Goal: Information Seeking & Learning: Learn about a topic

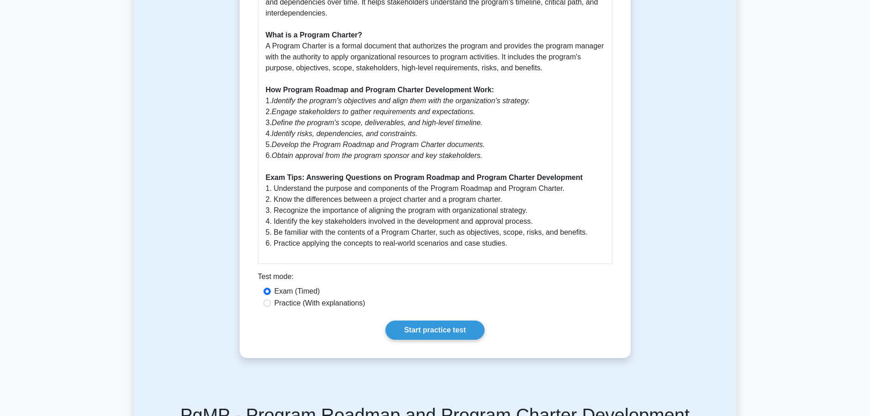
scroll to position [593, 0]
click at [406, 328] on link "Start practice test" at bounding box center [434, 329] width 99 height 19
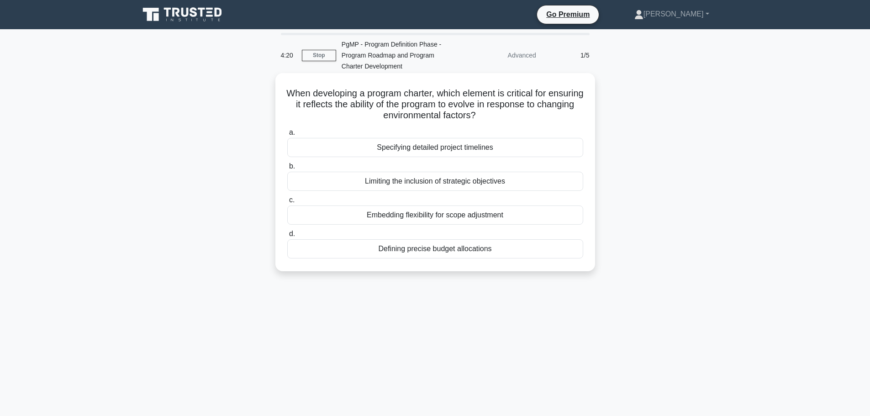
click at [431, 249] on div "Defining precise budget allocations" at bounding box center [435, 248] width 296 height 19
click at [287, 237] on input "d. Defining precise budget allocations" at bounding box center [287, 234] width 0 height 6
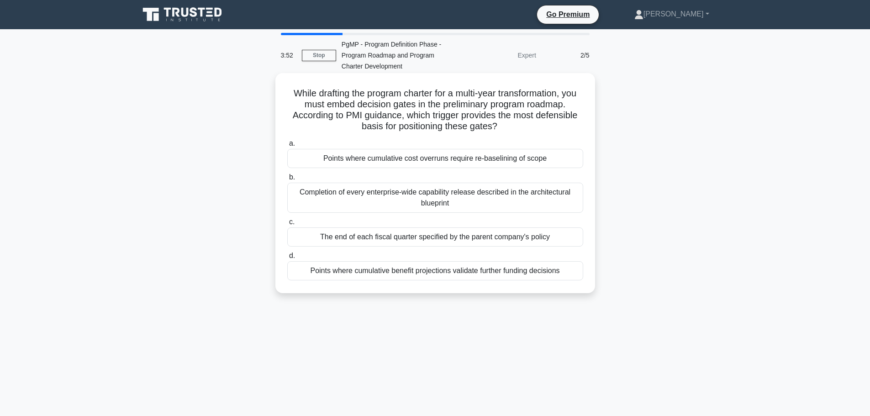
click at [430, 269] on div "Points where cumulative benefit projections validate further funding decisions" at bounding box center [435, 270] width 296 height 19
click at [287, 259] on input "d. Points where cumulative benefit projections validate further funding decisio…" at bounding box center [287, 256] width 0 height 6
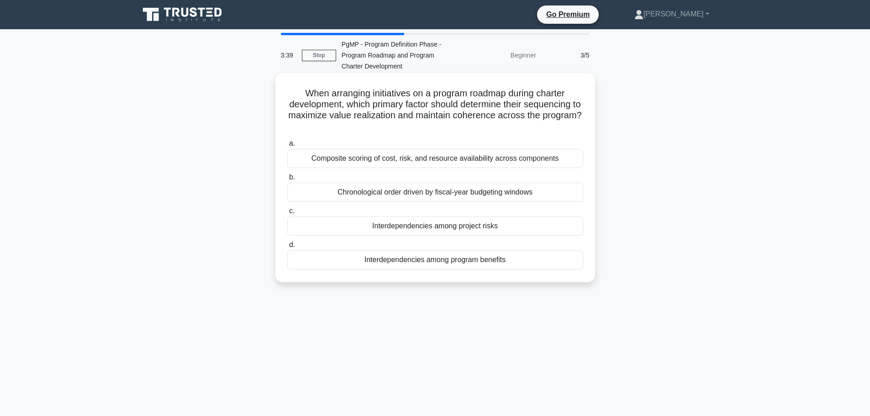
click at [415, 197] on div "Chronological order driven by fiscal-year budgeting windows" at bounding box center [435, 192] width 296 height 19
click at [287, 180] on input "b. Chronological order driven by fiscal-year budgeting windows" at bounding box center [287, 177] width 0 height 6
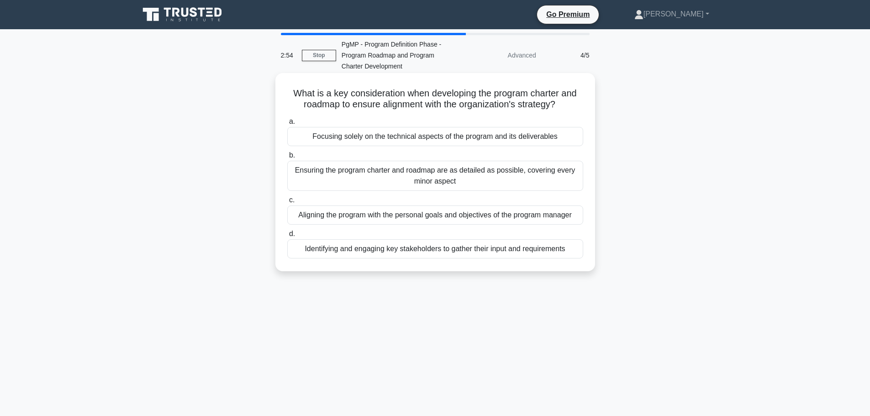
click at [424, 185] on div "Ensuring the program charter and roadmap are as detailed as possible, covering …" at bounding box center [435, 176] width 296 height 30
click at [287, 158] on input "b. Ensuring the program charter and roadmap are as detailed as possible, coveri…" at bounding box center [287, 155] width 0 height 6
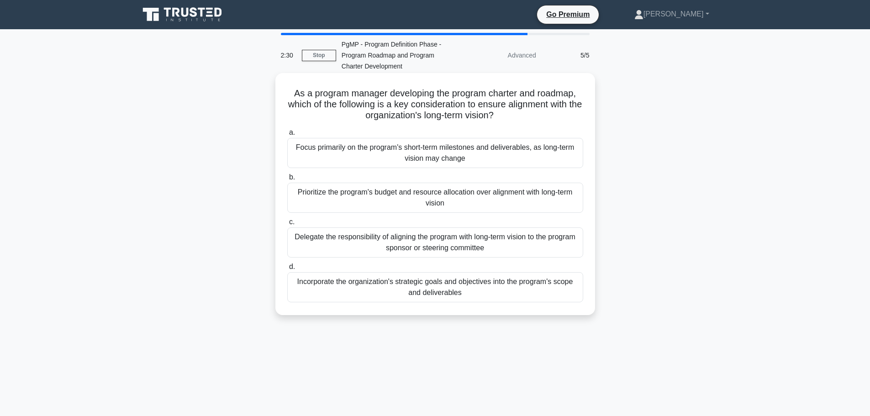
click at [478, 291] on div "Incorporate the organization's strategic goals and objectives into the program'…" at bounding box center [435, 287] width 296 height 30
click at [287, 270] on input "d. Incorporate the organization's strategic goals and objectives into the progr…" at bounding box center [287, 267] width 0 height 6
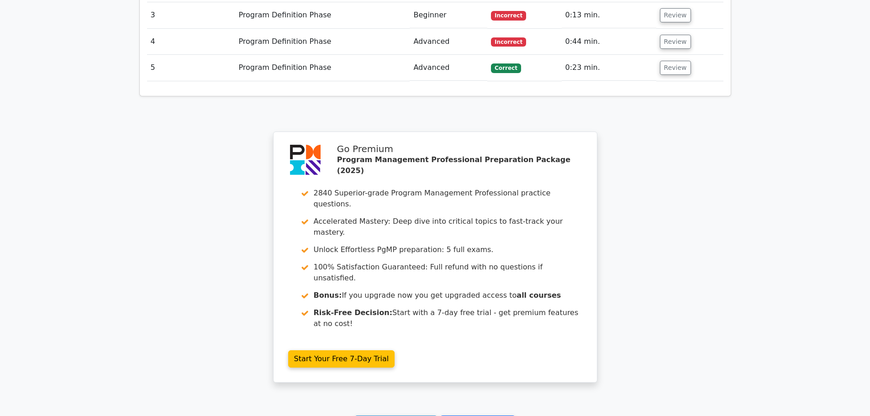
scroll to position [1293, 0]
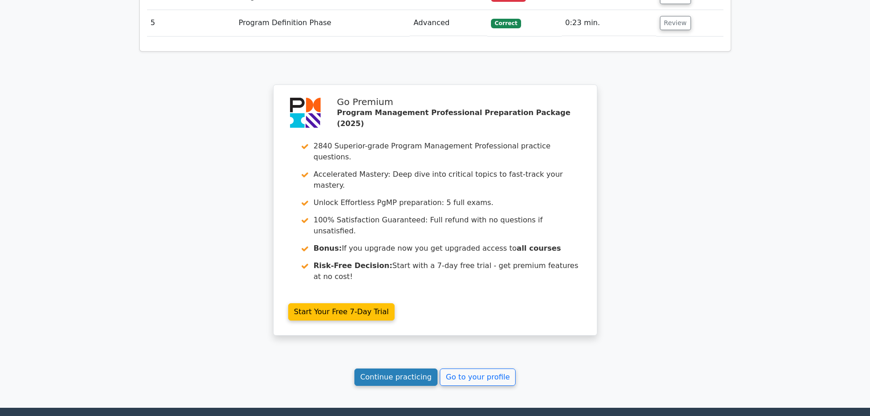
click at [422, 368] on link "Continue practicing" at bounding box center [396, 376] width 84 height 17
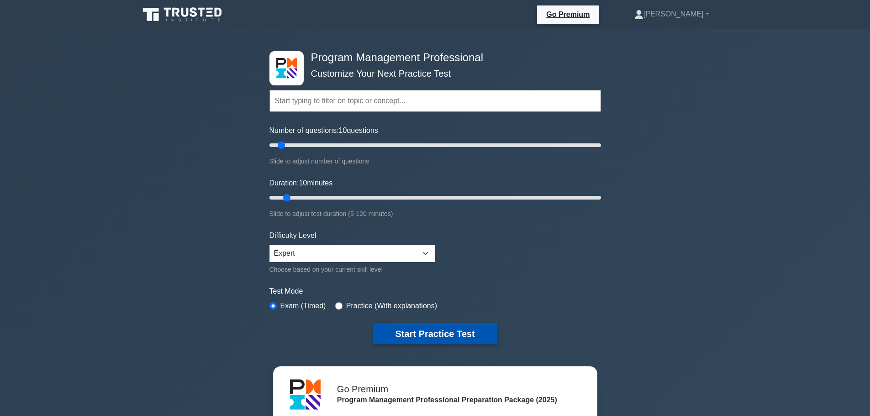
click at [432, 331] on button "Start Practice Test" at bounding box center [434, 333] width 123 height 21
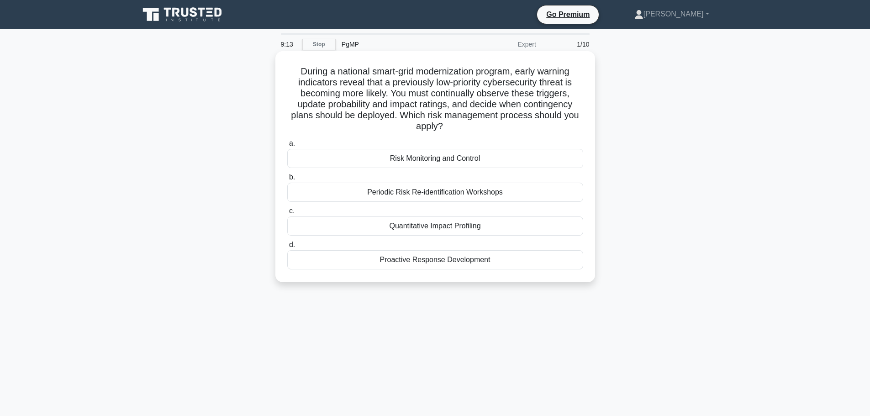
click at [419, 163] on div "Risk Monitoring and Control" at bounding box center [435, 158] width 296 height 19
click at [287, 147] on input "a. Risk Monitoring and Control" at bounding box center [287, 144] width 0 height 6
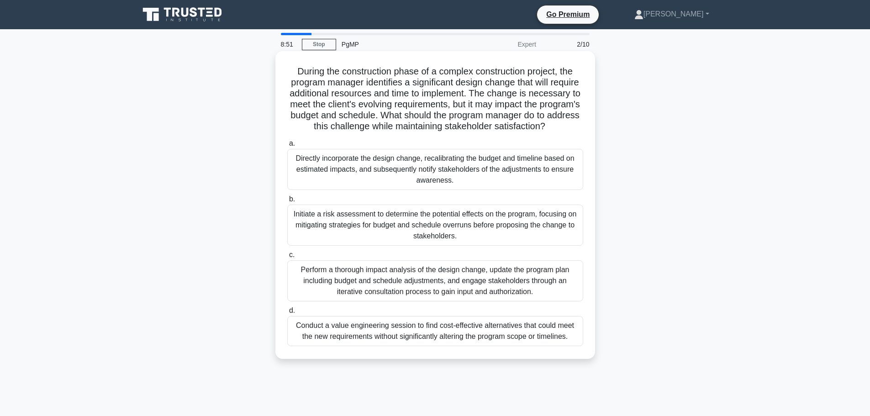
click at [339, 293] on div "Perform a thorough impact analysis of the design change, update the program pla…" at bounding box center [435, 280] width 296 height 41
click at [287, 258] on input "c. Perform a thorough impact analysis of the design change, update the program …" at bounding box center [287, 255] width 0 height 6
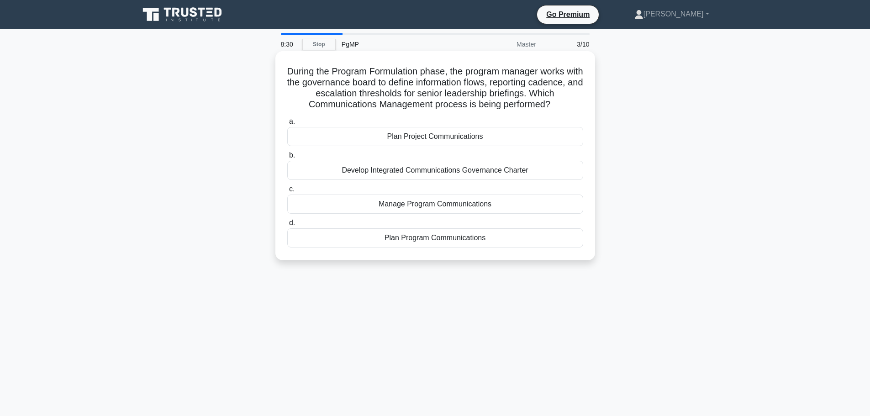
click at [377, 172] on div "Develop Integrated Communications Governance Charter" at bounding box center [435, 170] width 296 height 19
click at [287, 158] on input "b. Develop Integrated Communications Governance Charter" at bounding box center [287, 155] width 0 height 6
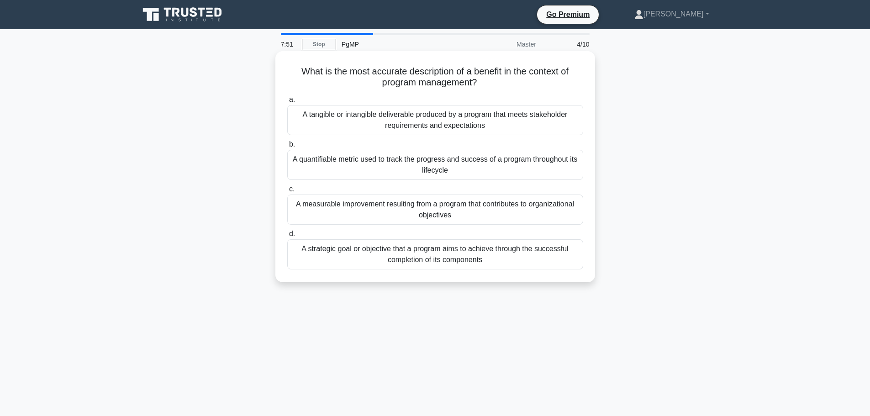
click at [378, 123] on div "A tangible or intangible deliverable produced by a program that meets stakehold…" at bounding box center [435, 120] width 296 height 30
click at [287, 103] on input "a. A tangible or intangible deliverable produced by a program that meets stakeh…" at bounding box center [287, 100] width 0 height 6
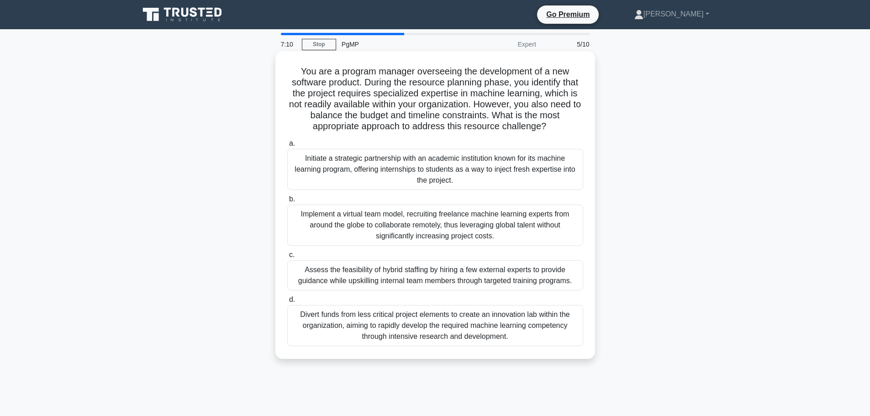
click at [409, 167] on div "Initiate a strategic partnership with an academic institution known for its mac…" at bounding box center [435, 169] width 296 height 41
click at [445, 183] on div "Initiate a strategic partnership with an academic institution known for its mac…" at bounding box center [435, 169] width 296 height 41
click at [287, 147] on input "a. Initiate a strategic partnership with an academic institution known for its …" at bounding box center [287, 144] width 0 height 6
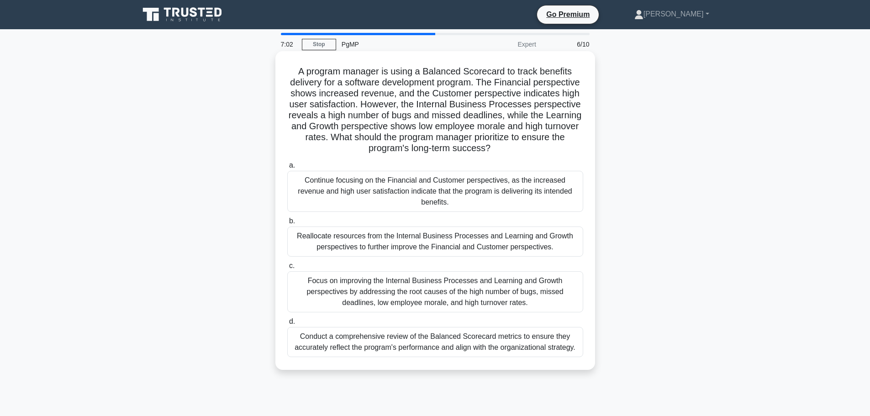
click at [393, 331] on div "Conduct a comprehensive review of the Balanced Scorecard metrics to ensure they…" at bounding box center [435, 342] width 296 height 30
click at [287, 325] on input "d. Conduct a comprehensive review of the Balanced Scorecard metrics to ensure t…" at bounding box center [287, 322] width 0 height 6
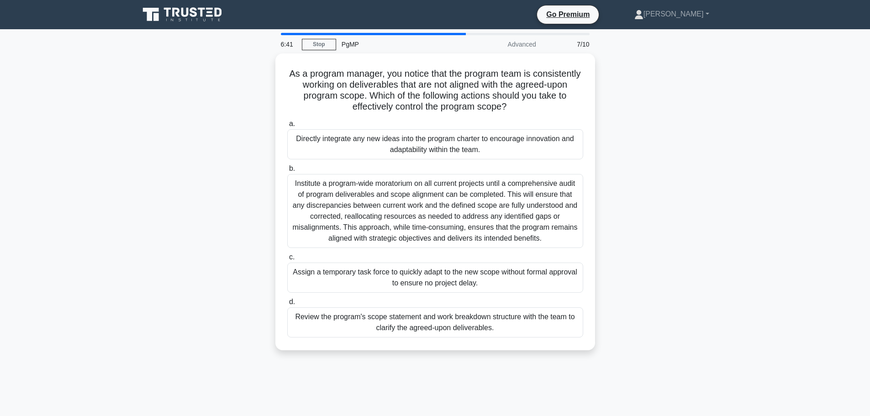
click at [393, 331] on div "Review the program's scope statement and work breakdown structure with the team…" at bounding box center [435, 322] width 296 height 30
click at [287, 305] on input "d. Review the program's scope statement and work breakdown structure with the t…" at bounding box center [287, 302] width 0 height 6
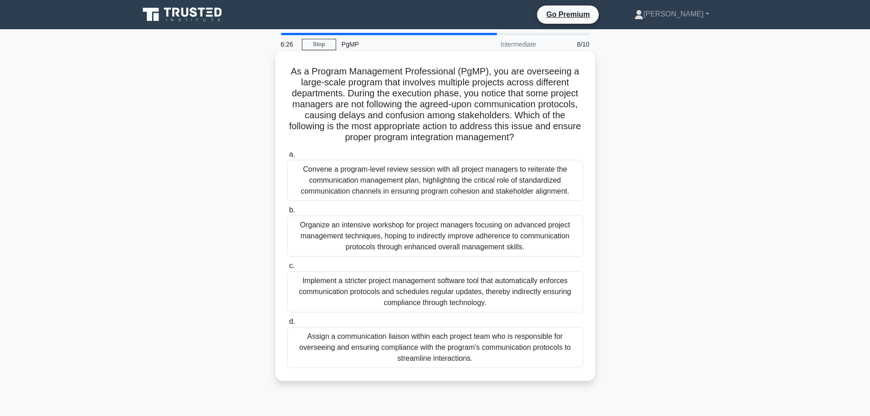
click at [373, 247] on div "Organize an intensive workshop for project managers focusing on advanced projec…" at bounding box center [435, 235] width 296 height 41
click at [287, 213] on input "b. Organize an intensive workshop for project managers focusing on advanced pro…" at bounding box center [287, 210] width 0 height 6
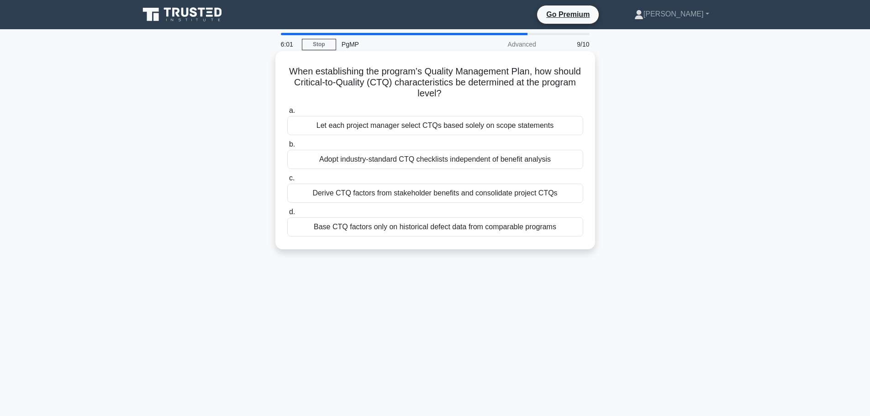
click at [405, 135] on div "Let each project manager select CTQs based solely on scope statements" at bounding box center [435, 125] width 296 height 19
click at [287, 114] on input "a. Let each project manager select CTQs based solely on scope statements" at bounding box center [287, 111] width 0 height 6
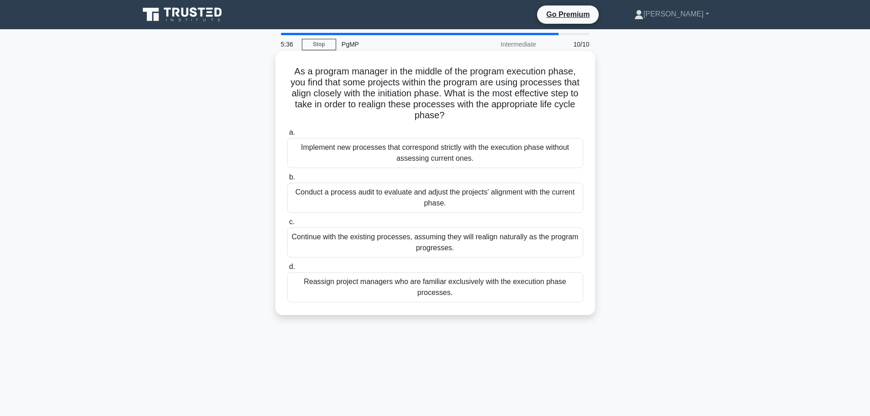
click at [490, 208] on div "Conduct a process audit to evaluate and adjust the projects' alignment with the…" at bounding box center [435, 198] width 296 height 30
click at [287, 180] on input "b. Conduct a process audit to evaluate and adjust the projects' alignment with …" at bounding box center [287, 177] width 0 height 6
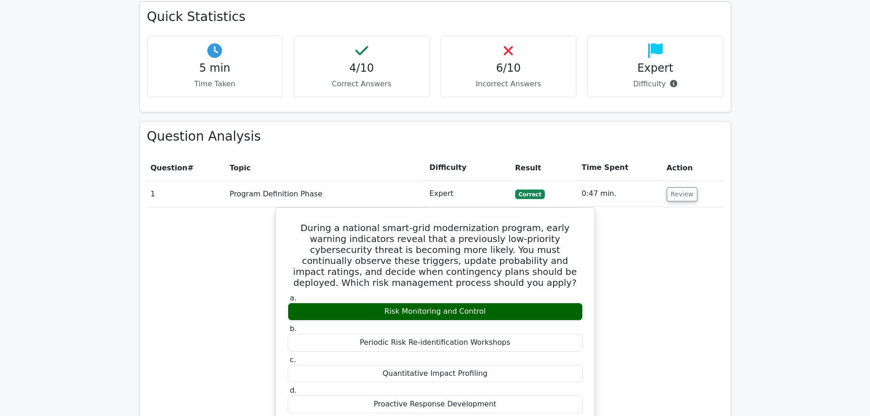
scroll to position [411, 0]
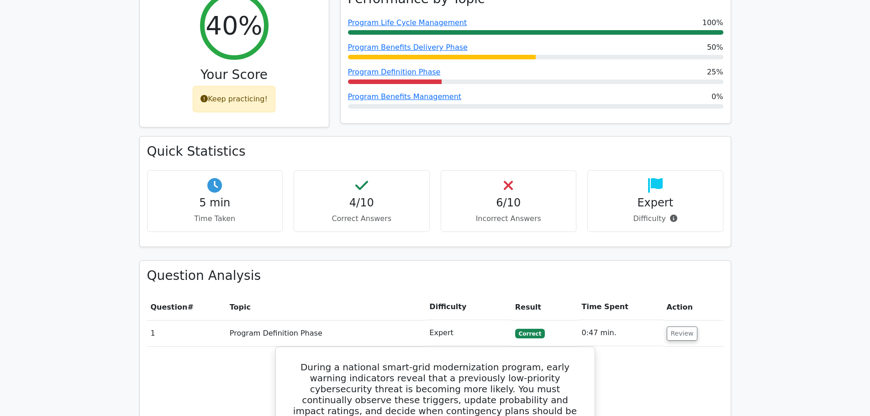
click at [511, 196] on h4 "6/10" at bounding box center [508, 202] width 120 height 13
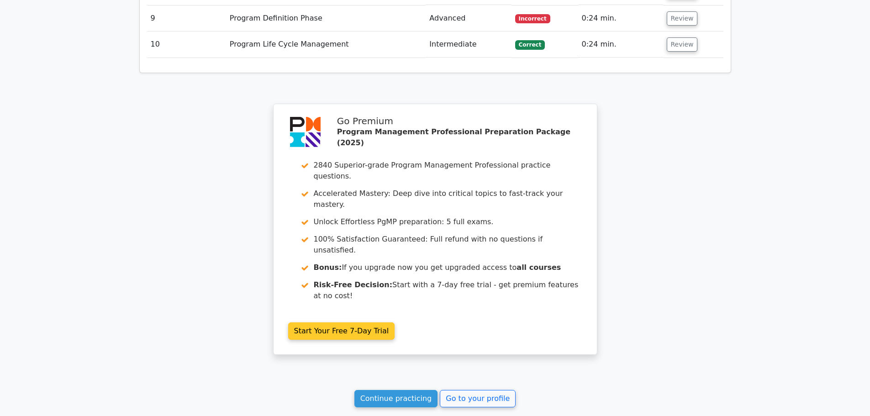
scroll to position [1400, 0]
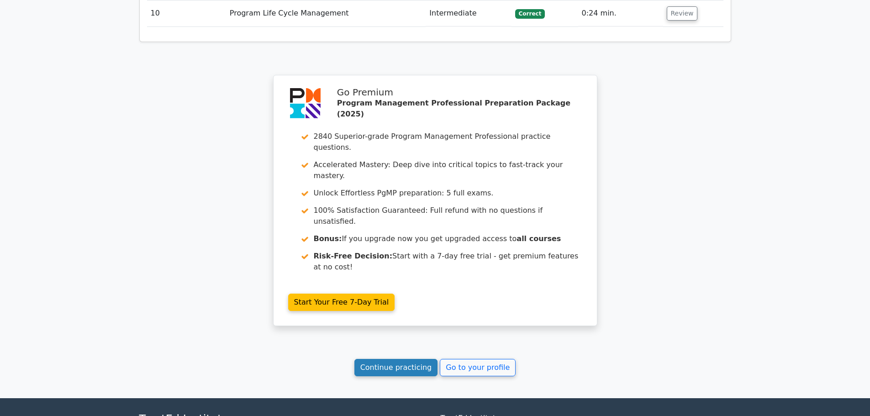
click at [391, 359] on link "Continue practicing" at bounding box center [396, 367] width 84 height 17
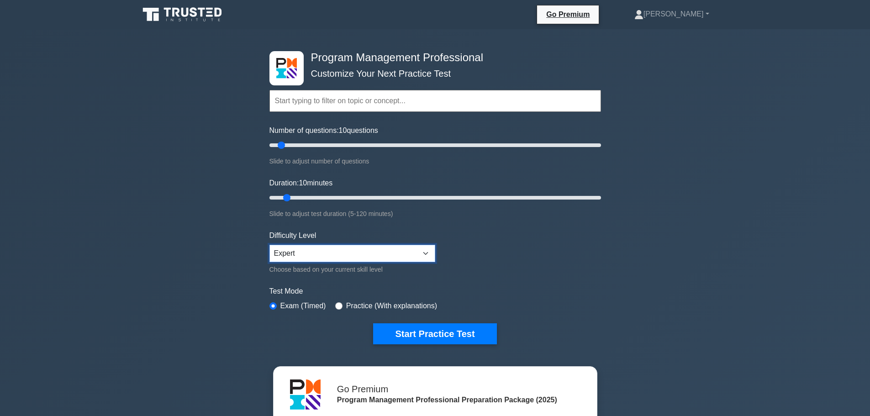
click at [430, 252] on select "Beginner Intermediate Expert" at bounding box center [352, 253] width 166 height 17
click at [413, 337] on button "Start Practice Test" at bounding box center [434, 333] width 123 height 21
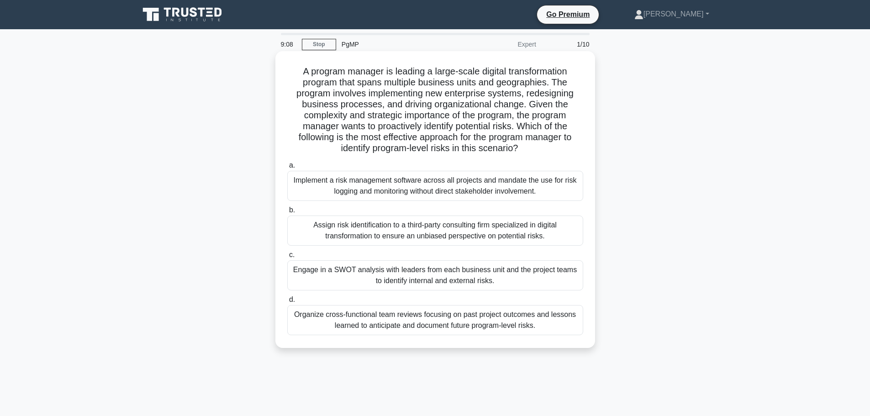
click at [489, 316] on div "Organize cross-functional team reviews focusing on past project outcomes and le…" at bounding box center [435, 320] width 296 height 30
click at [287, 303] on input "d. Organize cross-functional team reviews focusing on past project outcomes and…" at bounding box center [287, 300] width 0 height 6
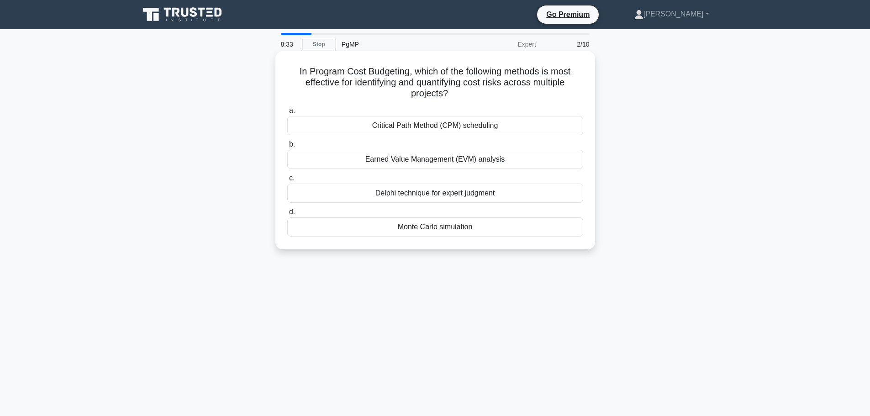
click at [449, 232] on div "Monte Carlo simulation" at bounding box center [435, 226] width 296 height 19
click at [287, 215] on input "d. Monte Carlo simulation" at bounding box center [287, 212] width 0 height 6
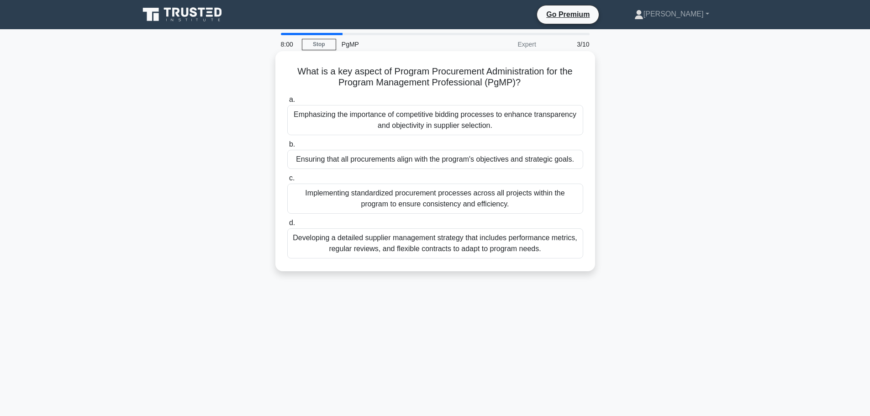
click at [445, 126] on div "Emphasizing the importance of competitive bidding processes to enhance transpar…" at bounding box center [435, 120] width 296 height 30
click at [287, 103] on input "a. Emphasizing the importance of competitive bidding processes to enhance trans…" at bounding box center [287, 100] width 0 height 6
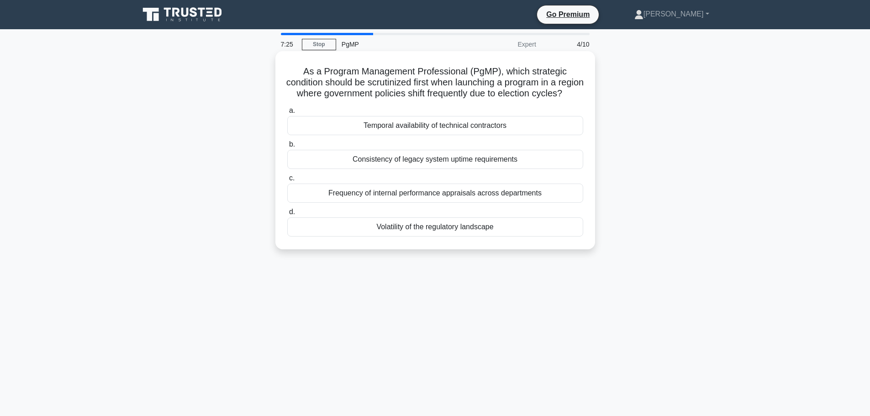
click at [432, 236] on div "Volatility of the regulatory landscape" at bounding box center [435, 226] width 296 height 19
click at [287, 215] on input "d. Volatility of the regulatory landscape" at bounding box center [287, 212] width 0 height 6
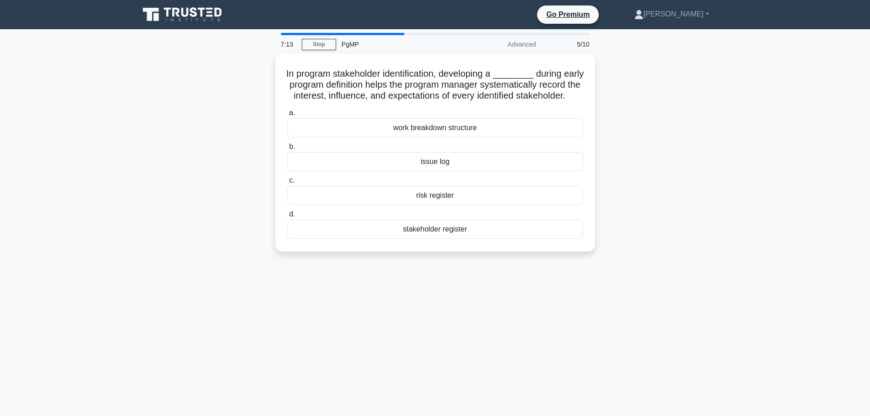
click at [432, 239] on div "stakeholder register" at bounding box center [435, 229] width 296 height 19
click at [287, 217] on input "d. stakeholder register" at bounding box center [287, 214] width 0 height 6
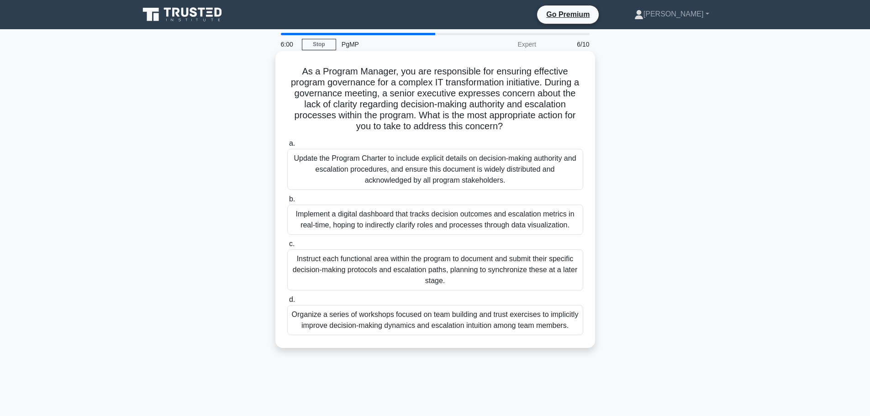
click at [492, 217] on div "Implement a digital dashboard that tracks decision outcomes and escalation metr…" at bounding box center [435, 219] width 296 height 30
click at [287, 202] on input "b. Implement a digital dashboard that tracks decision outcomes and escalation m…" at bounding box center [287, 199] width 0 height 6
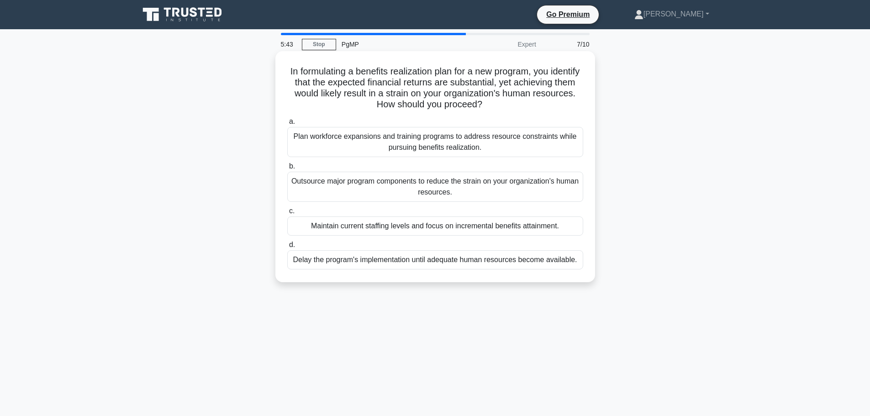
click at [430, 153] on div "Plan workforce expansions and training programs to address resource constraints…" at bounding box center [435, 142] width 296 height 30
click at [287, 125] on input "a. Plan workforce expansions and training programs to address resource constrai…" at bounding box center [287, 122] width 0 height 6
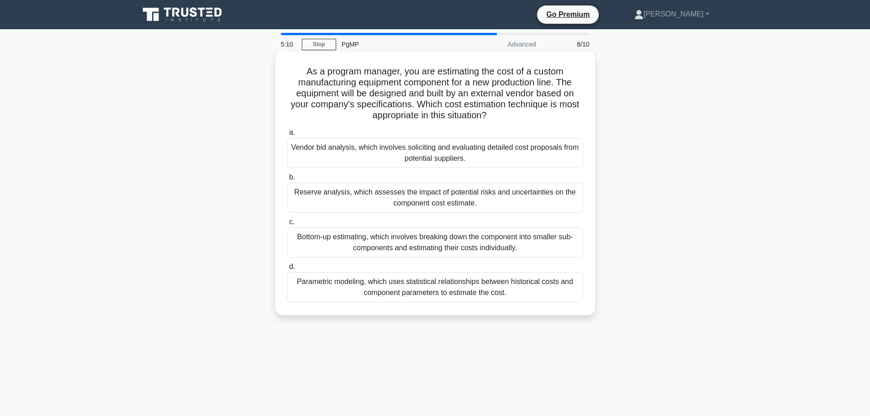
click at [441, 290] on div "Parametric modeling, which uses statistical relationships between historical co…" at bounding box center [435, 287] width 296 height 30
click at [287, 270] on input "d. Parametric modeling, which uses statistical relationships between historical…" at bounding box center [287, 267] width 0 height 6
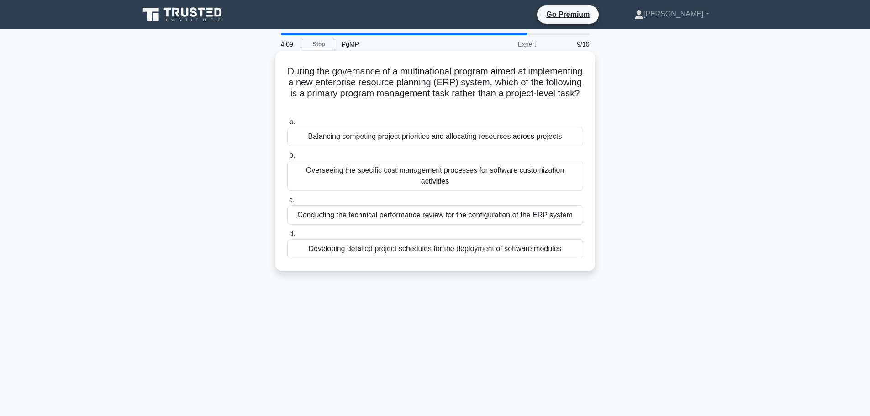
click at [432, 239] on div "Developing detailed project schedules for the deployment of software modules" at bounding box center [435, 248] width 296 height 19
click at [287, 236] on input "d. Developing detailed project schedules for the deployment of software modules" at bounding box center [287, 234] width 0 height 6
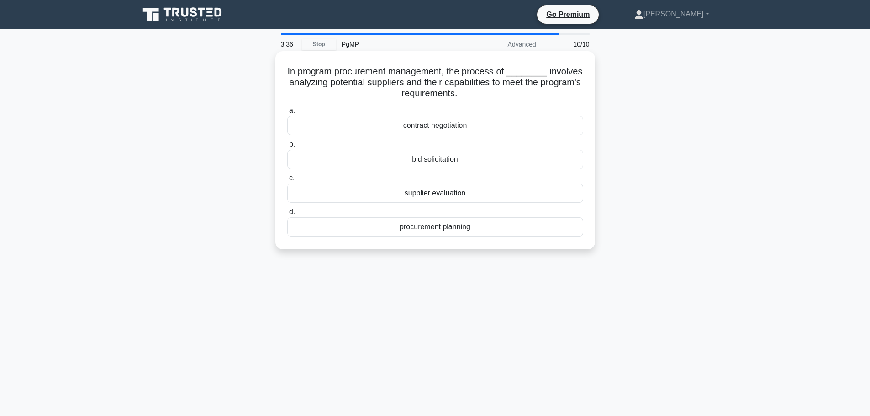
click at [440, 194] on div "supplier evaluation" at bounding box center [435, 192] width 296 height 19
click at [287, 181] on input "c. supplier evaluation" at bounding box center [287, 178] width 0 height 6
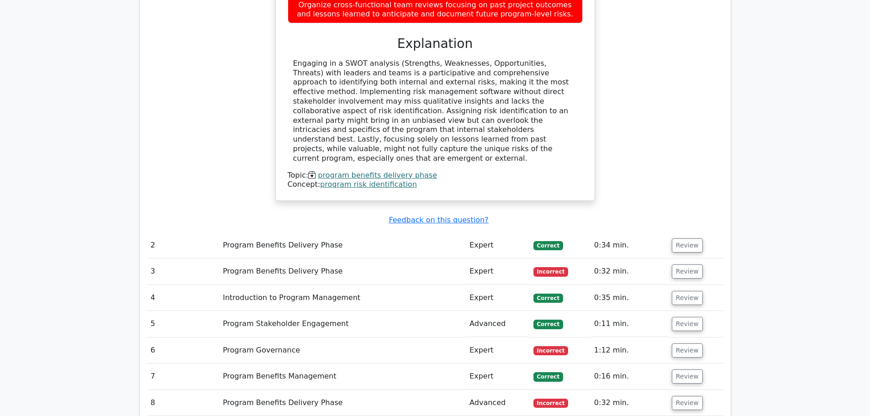
scroll to position [1141, 0]
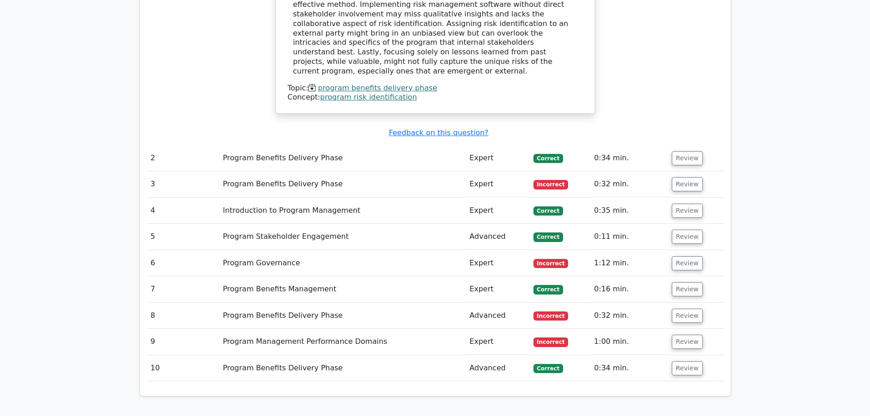
click at [485, 355] on td "Advanced" at bounding box center [497, 368] width 63 height 26
click at [687, 361] on button "Review" at bounding box center [686, 368] width 31 height 14
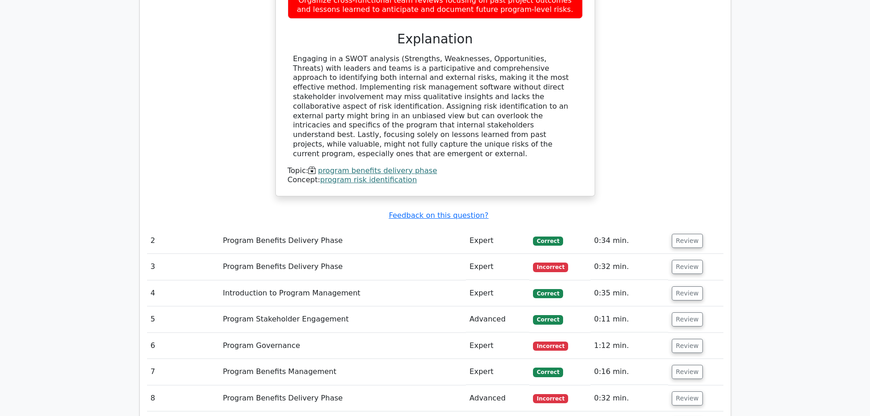
scroll to position [1050, 0]
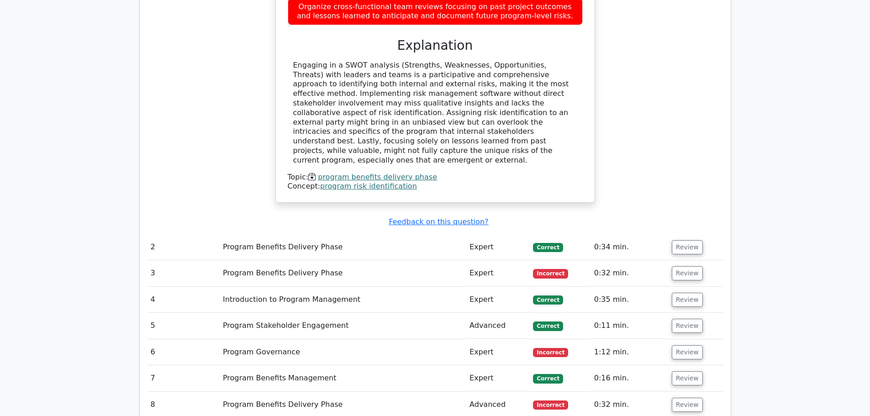
scroll to position [1095, 0]
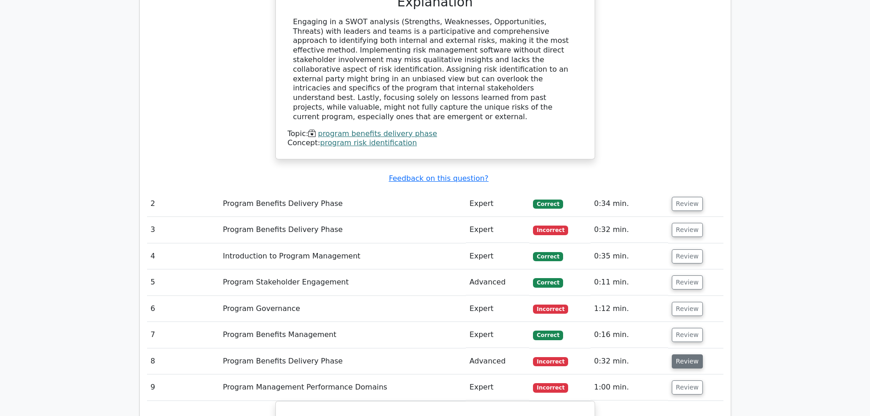
click at [684, 354] on button "Review" at bounding box center [686, 361] width 31 height 14
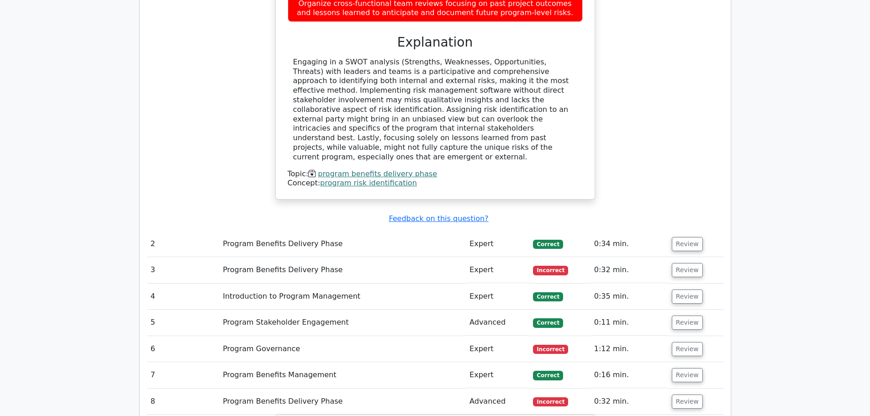
scroll to position [1050, 0]
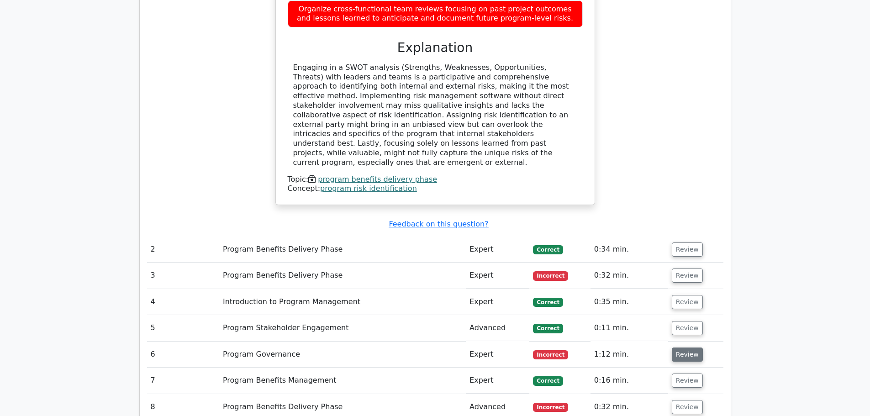
click at [677, 347] on button "Review" at bounding box center [686, 354] width 31 height 14
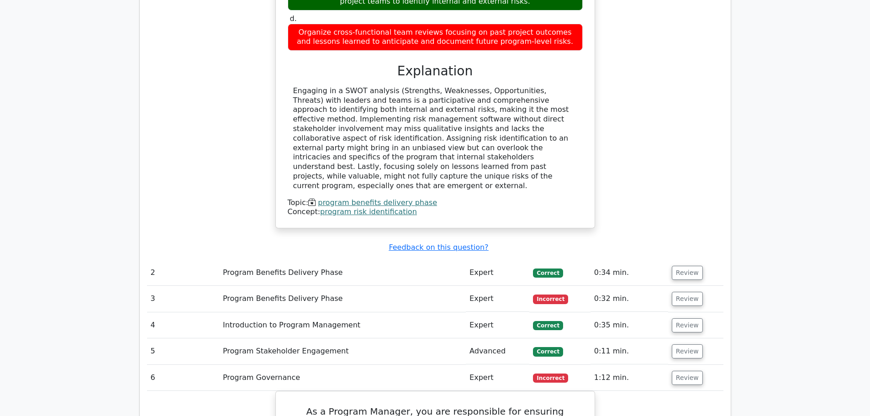
scroll to position [1004, 0]
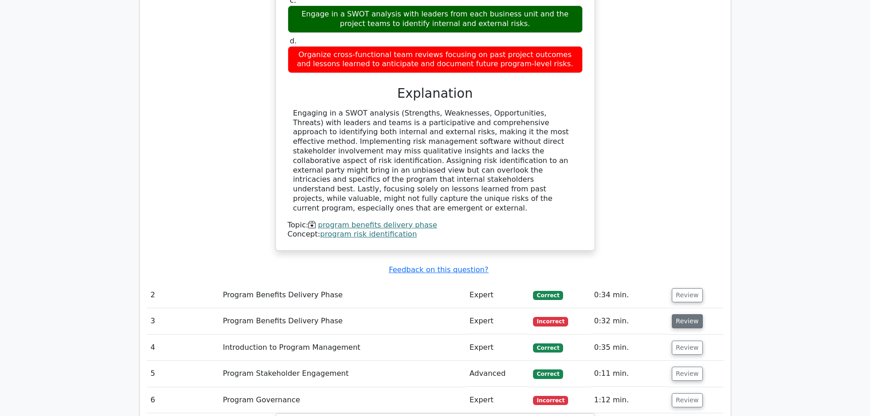
click at [685, 314] on button "Review" at bounding box center [686, 321] width 31 height 14
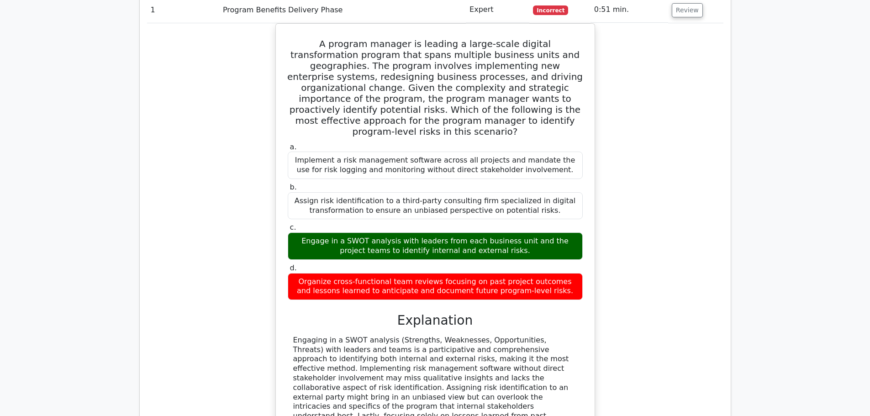
scroll to position [730, 0]
